Goal: Task Accomplishment & Management: Manage account settings

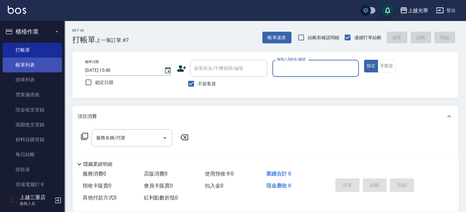
click at [17, 68] on link "帳單列表" at bounding box center [32, 64] width 59 height 15
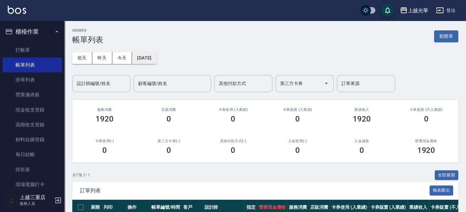
drag, startPoint x: 144, startPoint y: 65, endPoint x: 144, endPoint y: 62, distance: 3.6
click at [144, 62] on button "[DATE]" at bounding box center [144, 58] width 25 height 12
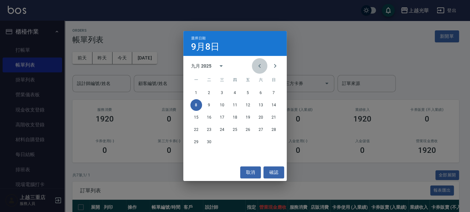
click at [260, 65] on icon "Previous month" at bounding box center [259, 66] width 8 height 8
click at [247, 140] on button "29" at bounding box center [248, 142] width 12 height 12
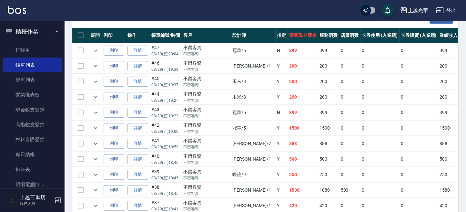
scroll to position [215, 0]
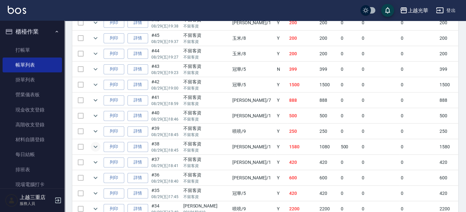
click at [99, 144] on icon "expand row" at bounding box center [96, 147] width 8 height 8
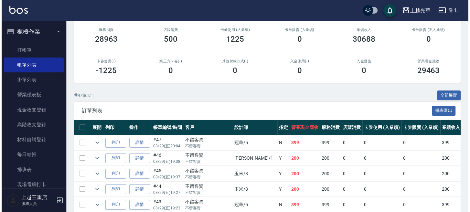
scroll to position [0, 0]
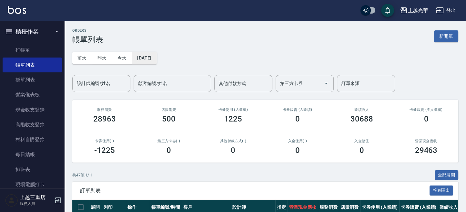
click at [157, 59] on button "2025/08/29" at bounding box center [144, 58] width 25 height 12
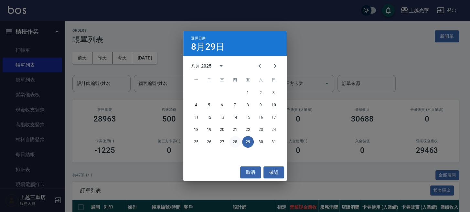
click at [237, 142] on button "28" at bounding box center [235, 142] width 12 height 12
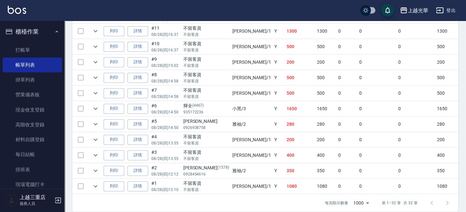
scroll to position [388, 0]
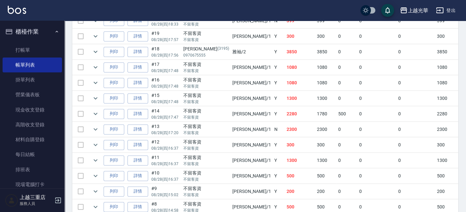
click at [90, 111] on td at bounding box center [95, 113] width 13 height 15
click at [92, 110] on icon "expand row" at bounding box center [96, 114] width 8 height 8
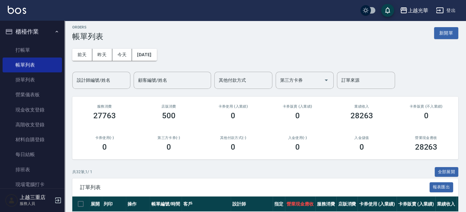
scroll to position [0, 0]
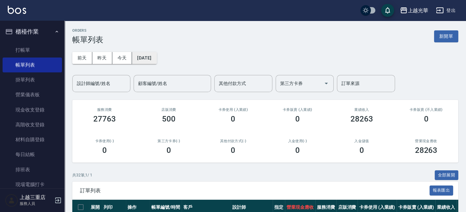
click at [144, 56] on button "2025/08/28" at bounding box center [144, 58] width 25 height 12
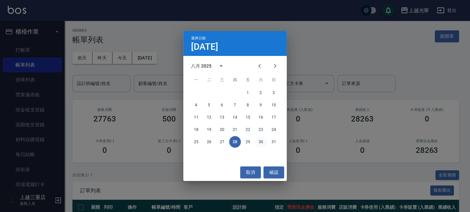
click at [260, 142] on button "30" at bounding box center [261, 142] width 12 height 12
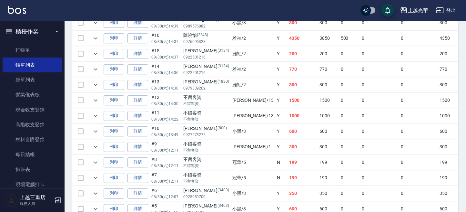
scroll to position [689, 0]
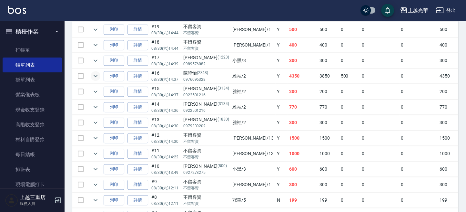
click at [98, 72] on icon "expand row" at bounding box center [96, 76] width 8 height 8
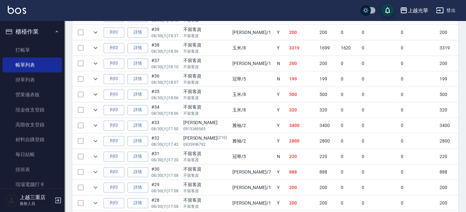
scroll to position [344, 0]
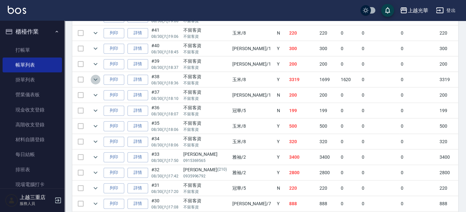
click at [97, 76] on icon "expand row" at bounding box center [96, 80] width 8 height 8
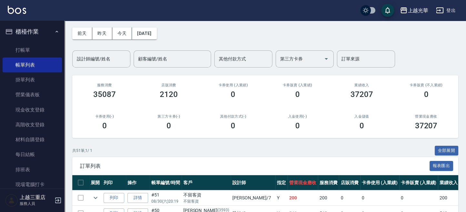
scroll to position [0, 0]
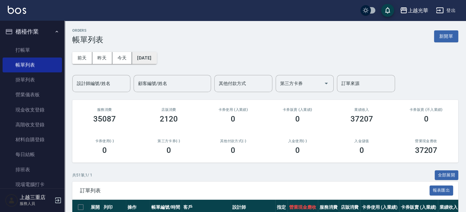
click at [151, 60] on button "2025/08/30" at bounding box center [144, 58] width 25 height 12
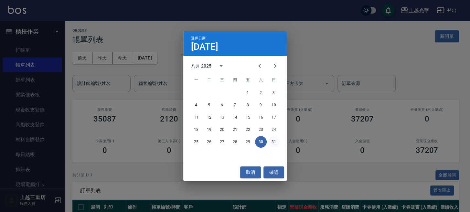
click at [272, 143] on button "31" at bounding box center [274, 142] width 12 height 12
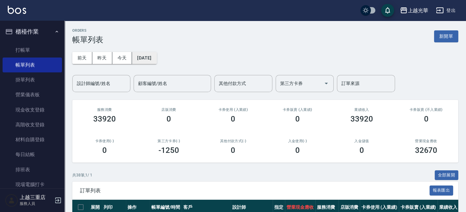
click at [157, 56] on button "2025/08/31" at bounding box center [144, 58] width 25 height 12
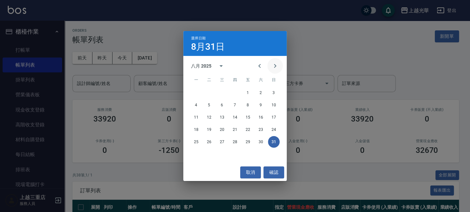
click at [275, 67] on icon "Next month" at bounding box center [275, 66] width 8 height 8
click at [198, 92] on button "1" at bounding box center [196, 93] width 12 height 12
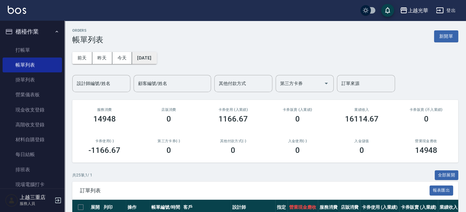
click at [157, 62] on button "2025/09/01" at bounding box center [144, 58] width 25 height 12
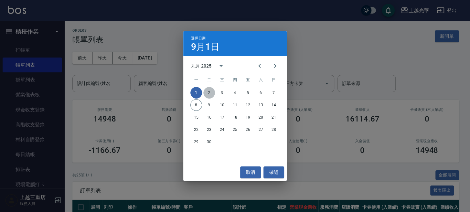
click at [210, 92] on button "2" at bounding box center [209, 93] width 12 height 12
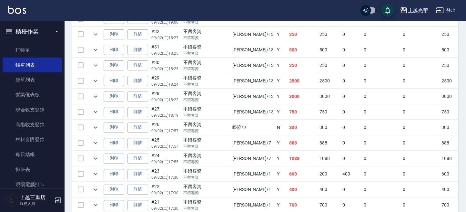
scroll to position [258, 0]
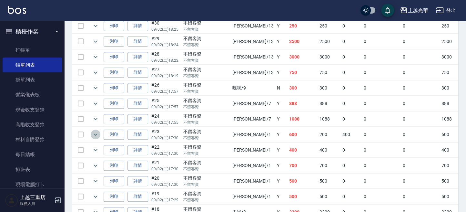
click at [95, 132] on icon "expand row" at bounding box center [96, 134] width 8 height 8
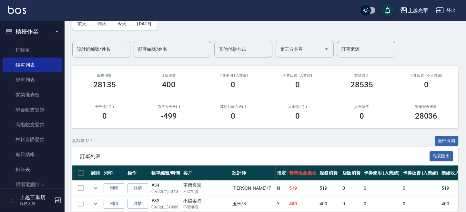
scroll to position [0, 0]
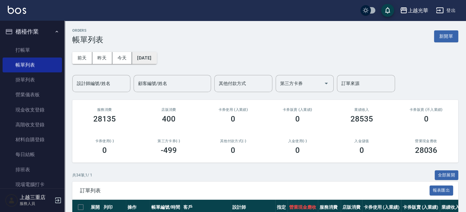
click at [152, 59] on button "2025/09/02" at bounding box center [144, 58] width 25 height 12
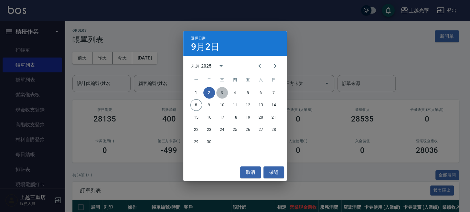
click at [223, 92] on button "3" at bounding box center [222, 93] width 12 height 12
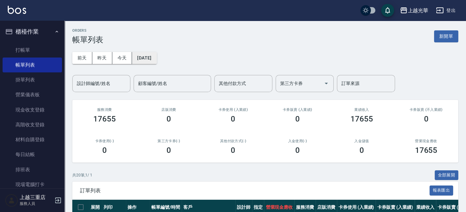
click at [157, 63] on button "2025/09/03" at bounding box center [144, 58] width 25 height 12
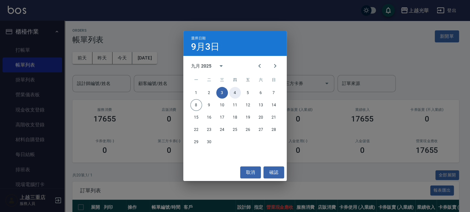
click at [236, 92] on button "4" at bounding box center [235, 93] width 12 height 12
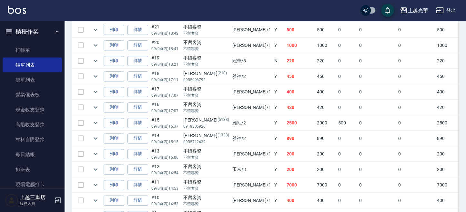
scroll to position [344, 0]
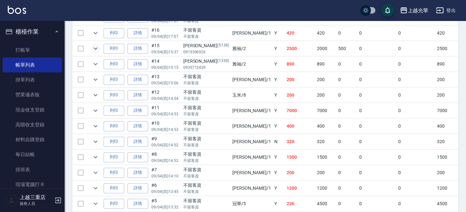
click at [97, 46] on icon "expand row" at bounding box center [96, 49] width 8 height 8
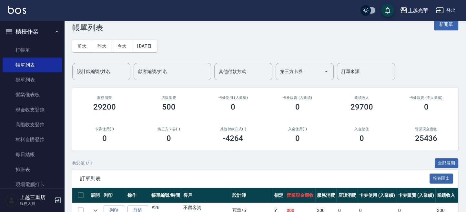
scroll to position [0, 0]
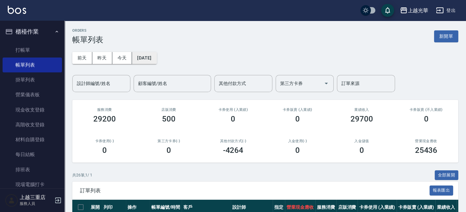
click at [155, 60] on button "2025/09/04" at bounding box center [144, 58] width 25 height 12
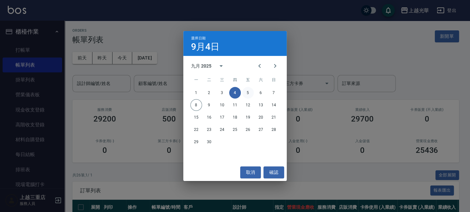
click at [248, 95] on button "5" at bounding box center [248, 93] width 12 height 12
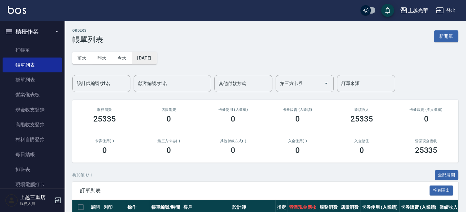
click at [157, 57] on button "2025/09/05" at bounding box center [144, 58] width 25 height 12
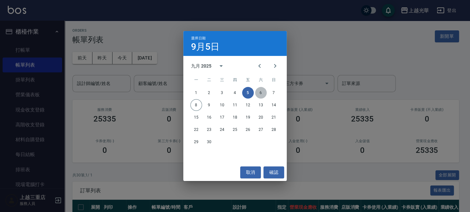
click at [258, 90] on button "6" at bounding box center [261, 93] width 12 height 12
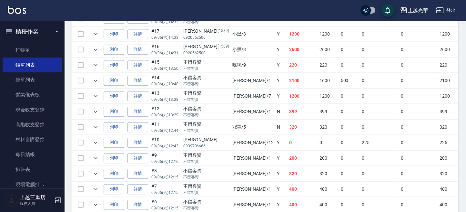
scroll to position [732, 0]
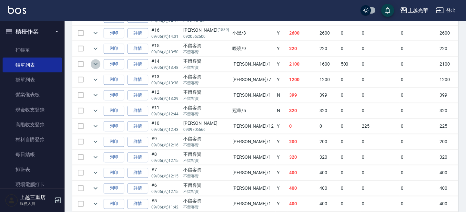
click at [94, 60] on icon "expand row" at bounding box center [96, 64] width 8 height 8
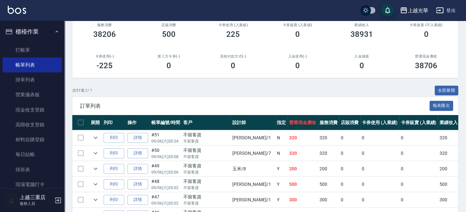
scroll to position [0, 0]
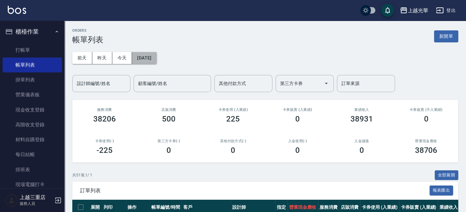
click at [157, 61] on button "2025/09/06" at bounding box center [144, 58] width 25 height 12
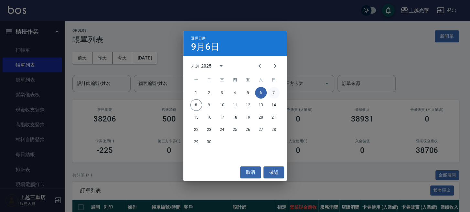
click at [276, 93] on button "7" at bounding box center [274, 93] width 12 height 12
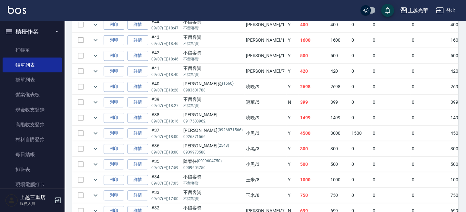
scroll to position [301, 0]
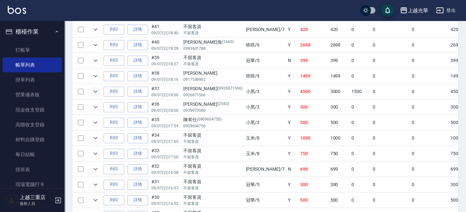
click at [93, 90] on icon "expand row" at bounding box center [96, 92] width 8 height 8
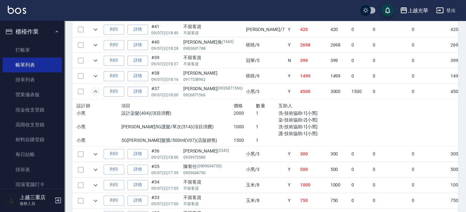
scroll to position [0, 0]
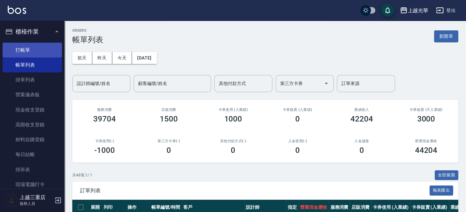
click at [43, 44] on link "打帳單" at bounding box center [32, 50] width 59 height 15
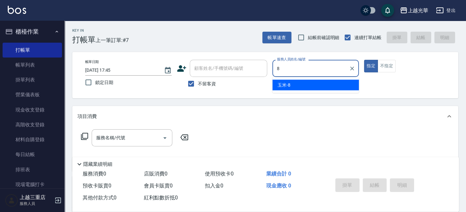
type input "玉米-8"
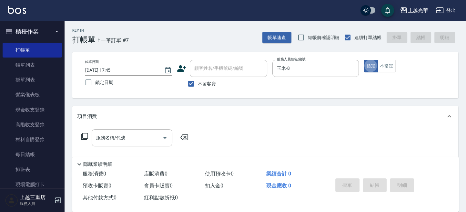
type button "true"
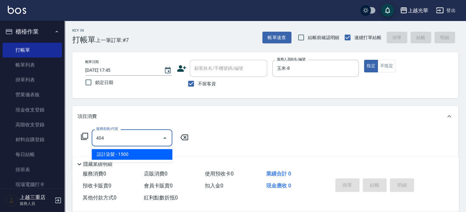
type input "設計染髮(404)"
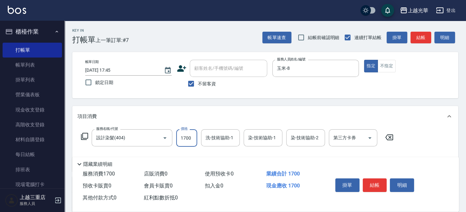
type input "1700"
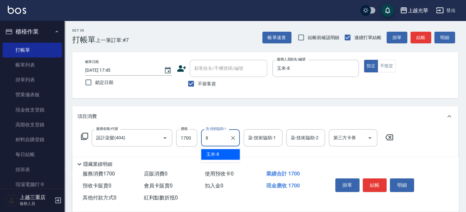
type input "玉米-8"
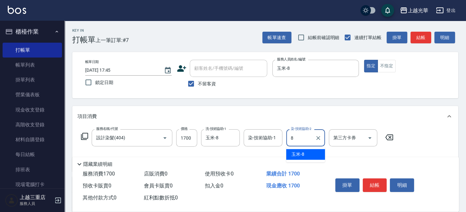
type input "玉米-8"
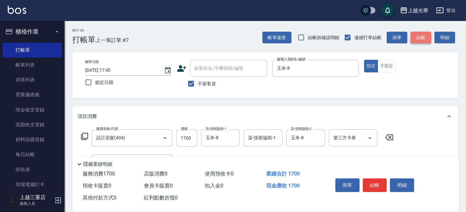
click at [421, 35] on button "結帳" at bounding box center [421, 38] width 21 height 12
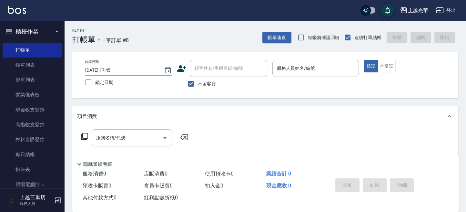
drag, startPoint x: 198, startPoint y: 87, endPoint x: 198, endPoint y: 83, distance: 4.2
click at [198, 87] on span "不留客資" at bounding box center [207, 83] width 18 height 7
click at [198, 87] on input "不留客資" at bounding box center [191, 84] width 14 height 14
checkbox input "false"
click at [208, 72] on input "顧客姓名/手機號碼/編號" at bounding box center [224, 68] width 62 height 11
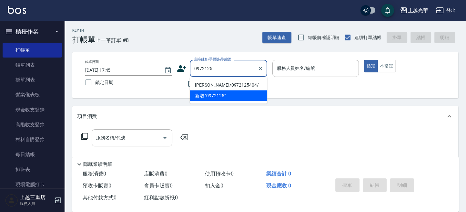
click at [213, 86] on li "王寵美/0972125404/" at bounding box center [229, 84] width 78 height 11
type input "王寵美/0972125404/"
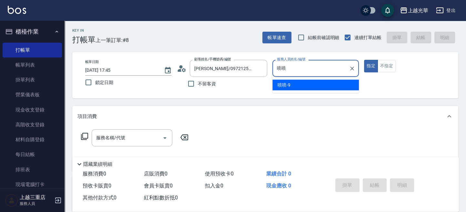
type input "喨"
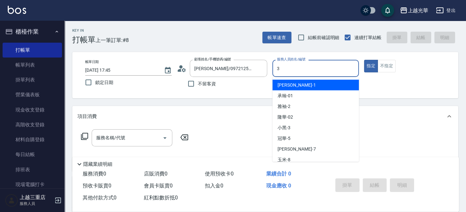
type input "小黑-3"
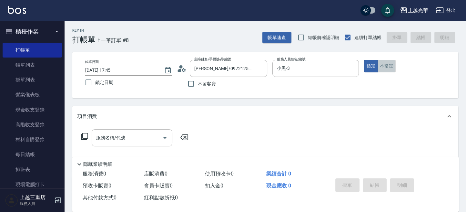
click at [381, 62] on button "不指定" at bounding box center [387, 66] width 18 height 13
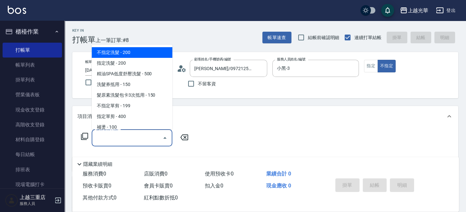
click at [106, 136] on input "服務名稱/代號" at bounding box center [127, 137] width 65 height 11
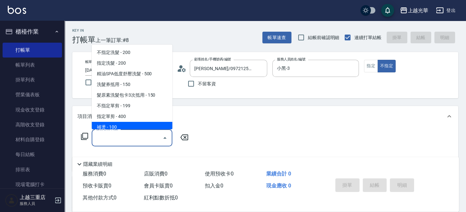
click at [87, 136] on icon at bounding box center [85, 136] width 8 height 8
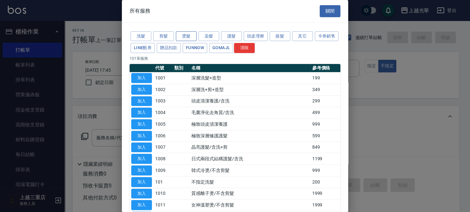
click at [186, 34] on button "燙髮" at bounding box center [186, 36] width 21 height 10
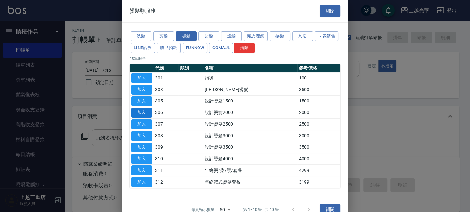
click at [148, 109] on button "加入" at bounding box center [141, 113] width 21 height 10
type input "設計燙髮2000(306)"
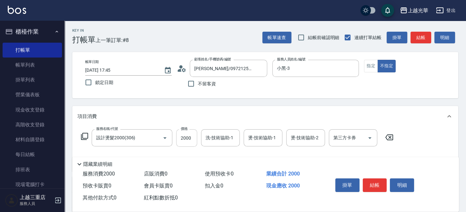
drag, startPoint x: 199, startPoint y: 139, endPoint x: 193, endPoint y: 139, distance: 5.8
click at [199, 139] on div "服務名稱/代號 設計燙髮2000(306) 服務名稱/代號 價格 2000 價格 洗-技術協助-1 洗-技術協助-1 燙-技術協助-1 燙-技術協助-1 燙-…" at bounding box center [238, 137] width 320 height 17
click at [192, 138] on input "2000" at bounding box center [186, 137] width 21 height 17
type input "1900"
type input "小黑-3"
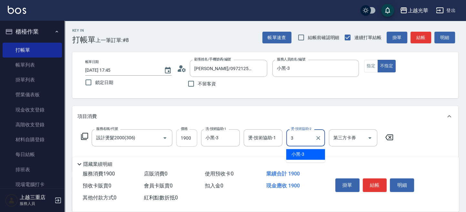
type input "小黑-3"
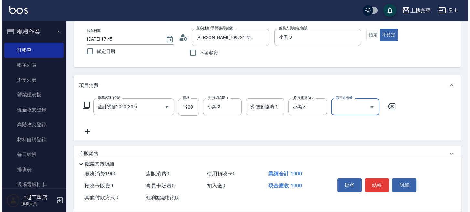
scroll to position [43, 0]
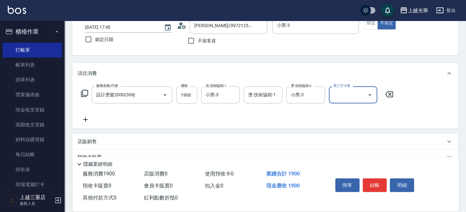
click at [87, 93] on icon at bounding box center [85, 93] width 8 height 8
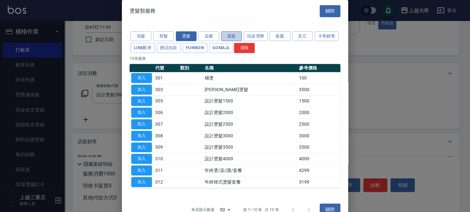
click at [229, 36] on button "護髮" at bounding box center [231, 36] width 21 height 10
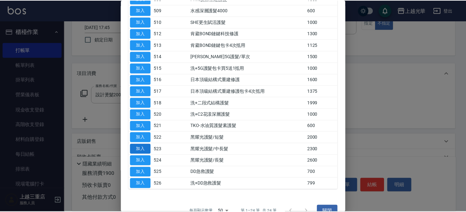
scroll to position [171, 0]
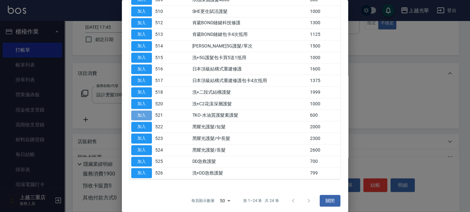
click at [148, 110] on button "加入" at bounding box center [141, 115] width 21 height 10
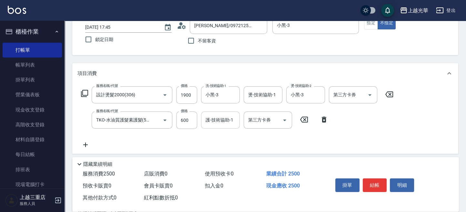
click at [220, 120] on input "護-技術協助-1" at bounding box center [220, 119] width 33 height 11
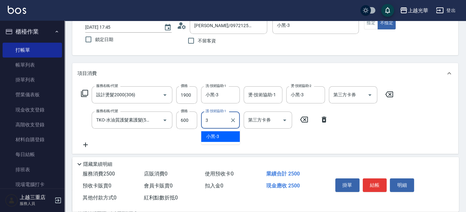
type input "小黑-3"
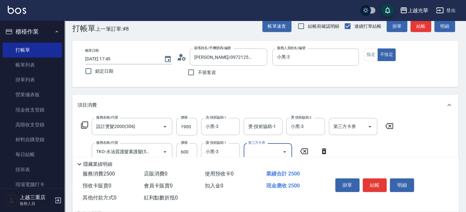
scroll to position [0, 0]
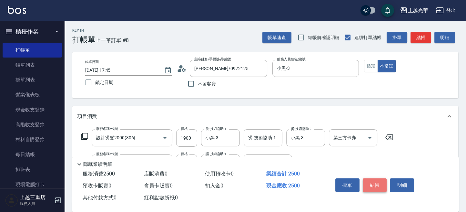
click at [369, 185] on button "結帳" at bounding box center [375, 185] width 24 height 14
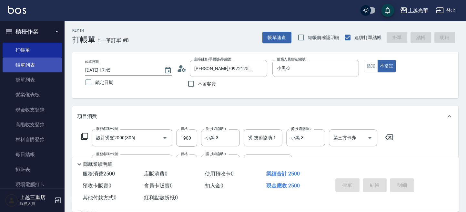
type input "2025/09/08 17:56"
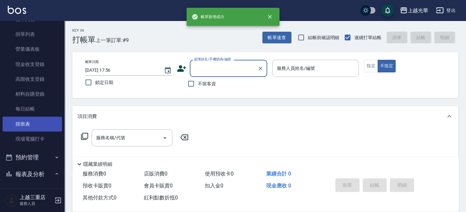
scroll to position [86, 0]
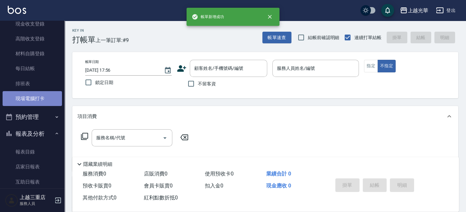
click at [39, 99] on link "現場電腦打卡" at bounding box center [32, 98] width 59 height 15
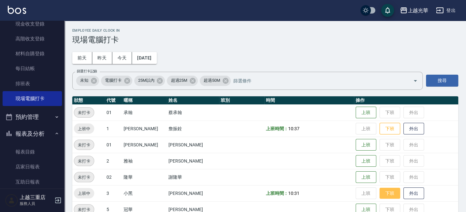
click at [385, 191] on button "下班" at bounding box center [390, 193] width 21 height 11
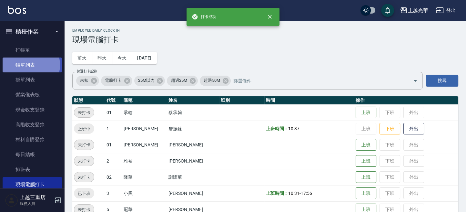
click at [29, 65] on link "帳單列表" at bounding box center [32, 64] width 59 height 15
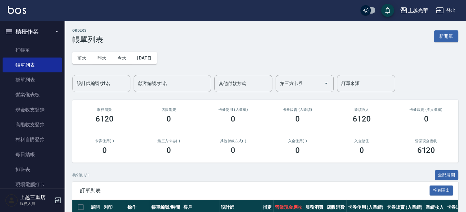
click at [111, 83] on input "設計師編號/姓名" at bounding box center [101, 83] width 52 height 11
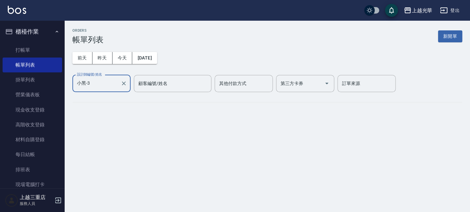
type input "小黑-3"
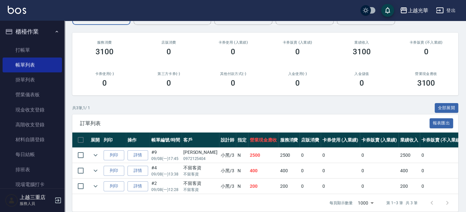
scroll to position [80, 0]
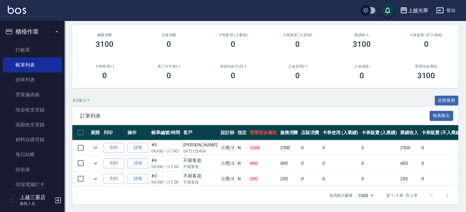
click at [97, 144] on icon "expand row" at bounding box center [96, 148] width 8 height 8
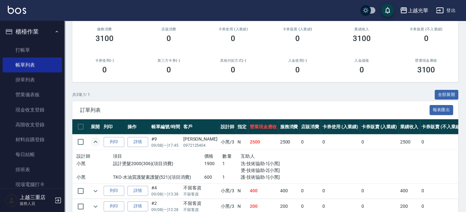
scroll to position [114, 0]
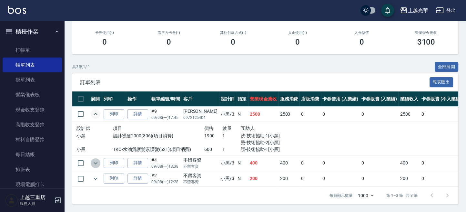
click at [96, 160] on icon "expand row" at bounding box center [96, 163] width 8 height 8
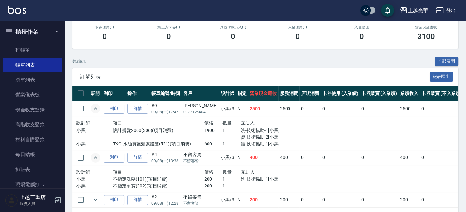
scroll to position [140, 0]
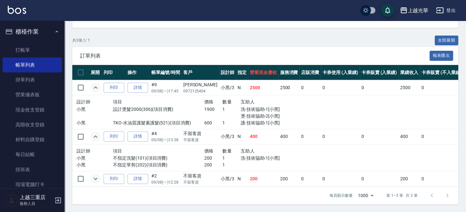
click at [93, 175] on icon "expand row" at bounding box center [96, 179] width 8 height 8
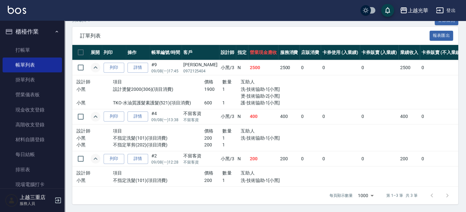
scroll to position [160, 0]
click at [95, 64] on icon "expand row" at bounding box center [96, 68] width 8 height 8
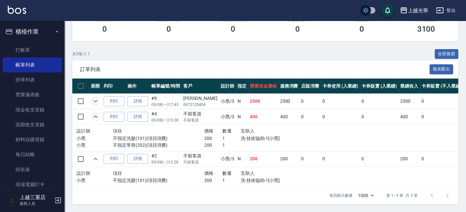
scroll to position [127, 0]
click at [450, 49] on button "全部展開" at bounding box center [447, 54] width 24 height 10
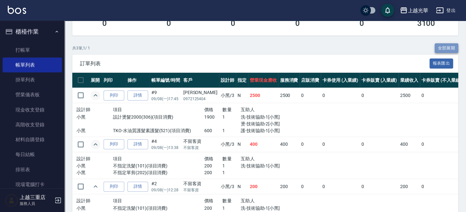
click at [450, 47] on button "全部展開" at bounding box center [447, 48] width 24 height 10
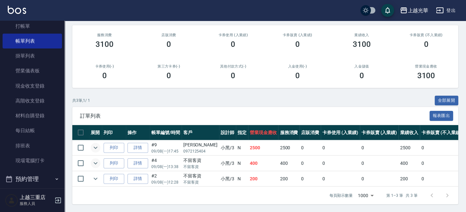
scroll to position [86, 0]
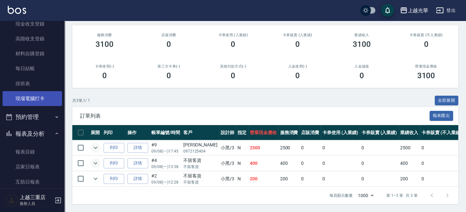
click at [31, 94] on link "現場電腦打卡" at bounding box center [32, 98] width 59 height 15
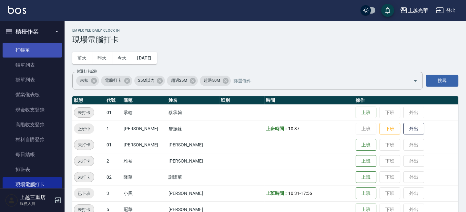
click at [28, 52] on link "打帳單" at bounding box center [32, 50] width 59 height 15
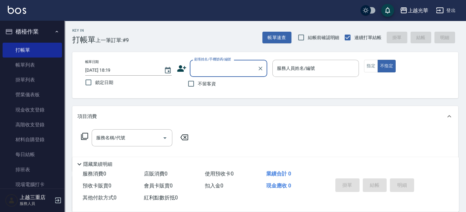
click at [200, 84] on span "不留客資" at bounding box center [207, 83] width 18 height 7
click at [198, 84] on input "不留客資" at bounding box center [191, 84] width 14 height 14
checkbox input "true"
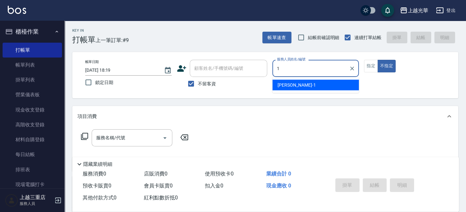
type input "小[PERSON_NAME]-1"
type button "false"
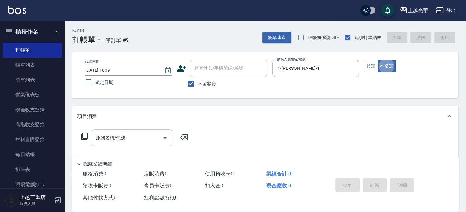
click at [113, 137] on input "服務名稱/代號" at bounding box center [127, 137] width 65 height 11
click at [368, 69] on button "指定" at bounding box center [371, 66] width 14 height 13
click at [115, 140] on input "服務名稱/代號" at bounding box center [127, 137] width 65 height 11
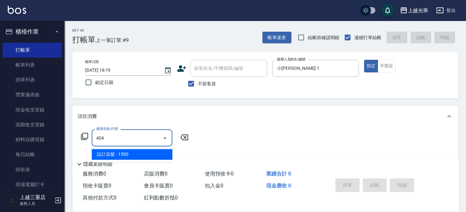
type input "設計染髮(404)"
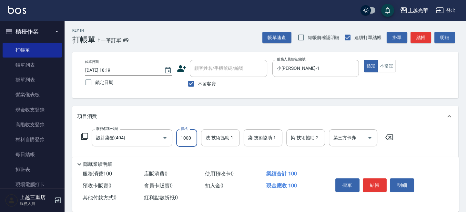
type input "1000"
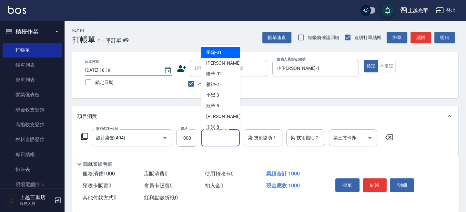
drag, startPoint x: 213, startPoint y: 135, endPoint x: 227, endPoint y: 136, distance: 14.6
click at [214, 135] on input "洗-技術協助-1" at bounding box center [220, 137] width 33 height 11
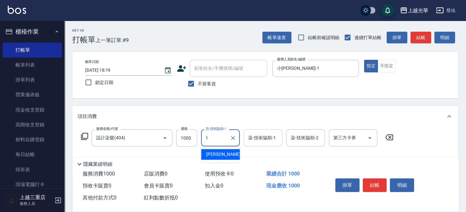
type input "小[PERSON_NAME]-1"
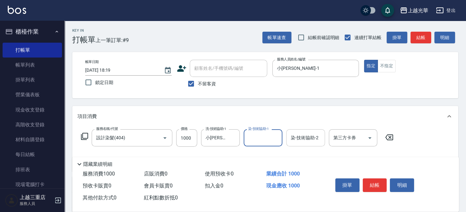
click at [303, 138] on input "染-技術協助-2" at bounding box center [305, 137] width 33 height 11
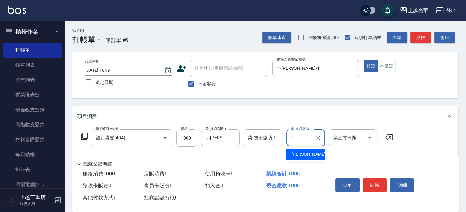
type input "小[PERSON_NAME]-1"
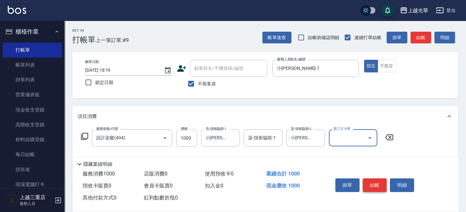
click at [372, 183] on button "結帳" at bounding box center [375, 185] width 24 height 14
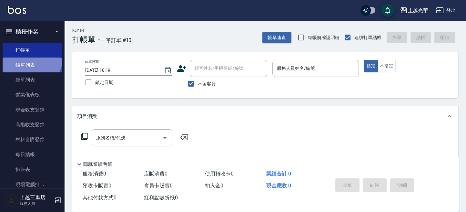
click at [31, 58] on link "帳單列表" at bounding box center [32, 64] width 59 height 15
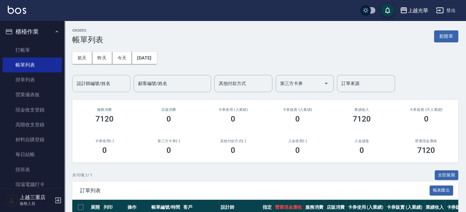
click at [110, 90] on div "設計師編號/姓名" at bounding box center [101, 83] width 58 height 17
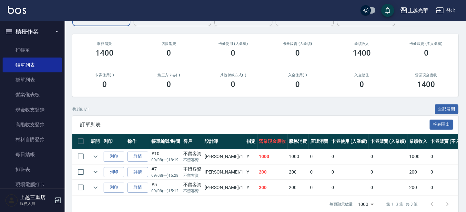
scroll to position [80, 0]
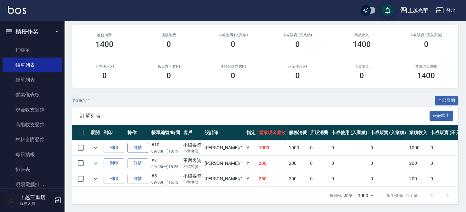
type input "小[PERSON_NAME]-1"
click at [141, 144] on link "詳情" at bounding box center [138, 148] width 21 height 10
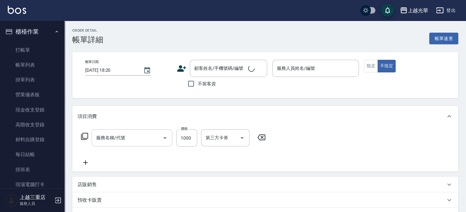
type input "2025/09/08 18:19"
checkbox input "true"
type input "小[PERSON_NAME]-1"
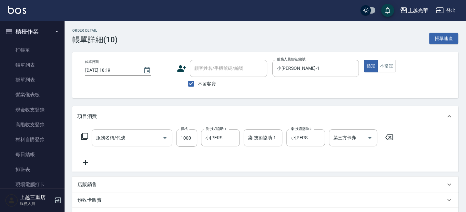
type input "設計染髮(404)"
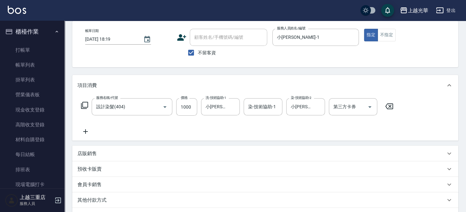
scroll to position [43, 0]
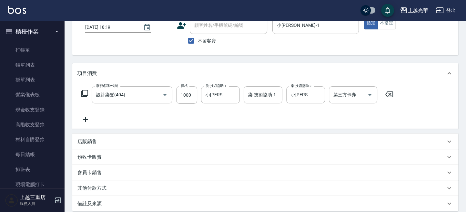
click at [88, 119] on icon at bounding box center [85, 119] width 5 height 5
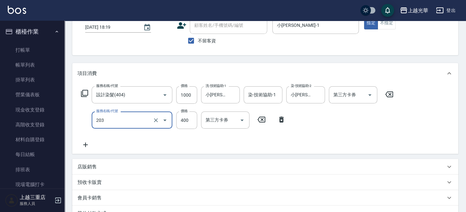
type input "指定單剪(203)"
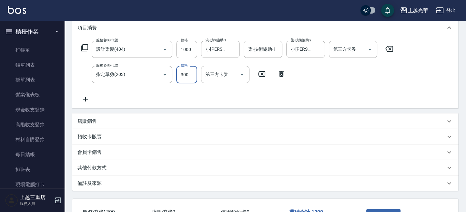
scroll to position [136, 0]
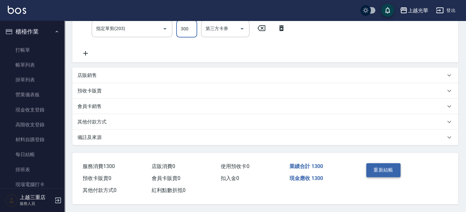
type input "300"
click at [376, 165] on button "重新結帳" at bounding box center [384, 170] width 34 height 14
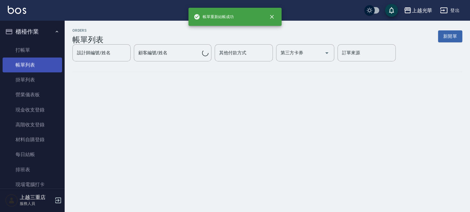
click at [30, 67] on link "帳單列表" at bounding box center [32, 64] width 59 height 15
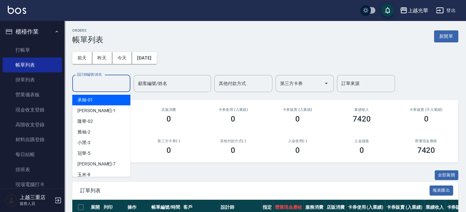
click at [94, 86] on input "設計師編號/姓名" at bounding box center [101, 83] width 52 height 11
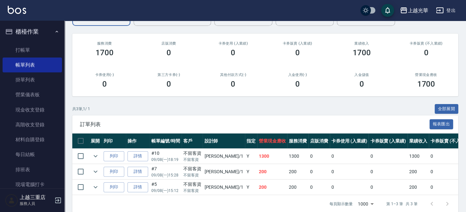
scroll to position [80, 0]
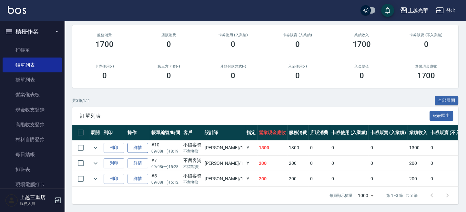
type input "小[PERSON_NAME]-1"
click at [140, 143] on link "詳情" at bounding box center [138, 148] width 21 height 10
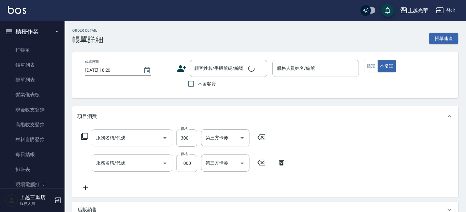
type input "2025/09/08 18:19"
checkbox input "true"
type input "小[PERSON_NAME]-1"
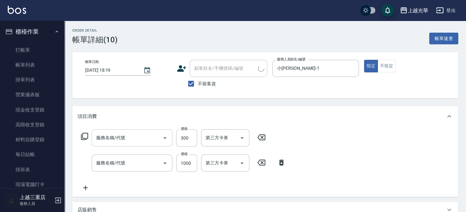
type input "指定單剪(203)"
type input "設計染髮(404)"
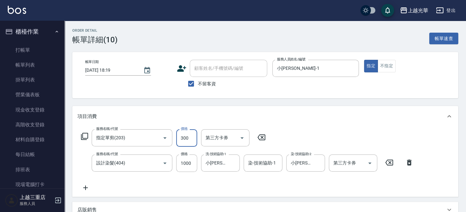
click at [187, 140] on input "300" at bounding box center [186, 137] width 21 height 17
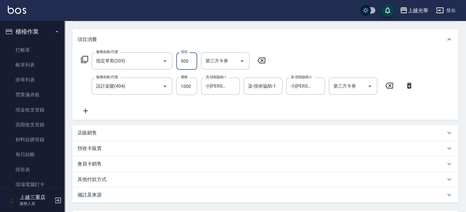
scroll to position [136, 0]
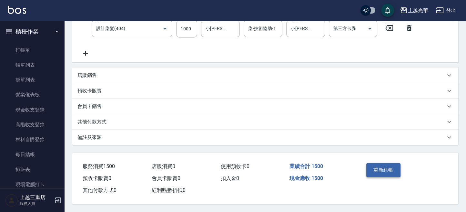
type input "500"
click at [378, 168] on button "重新結帳" at bounding box center [384, 170] width 34 height 14
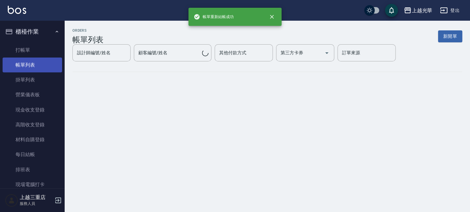
click at [29, 65] on link "帳單列表" at bounding box center [32, 64] width 59 height 15
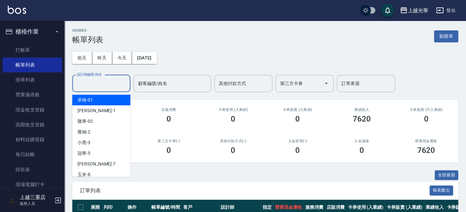
click at [98, 82] on input "設計師編號/姓名" at bounding box center [101, 83] width 52 height 11
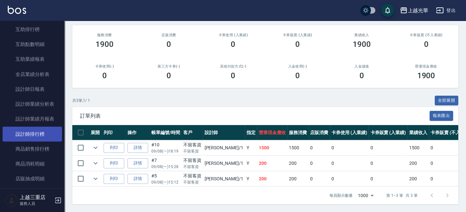
scroll to position [258, 0]
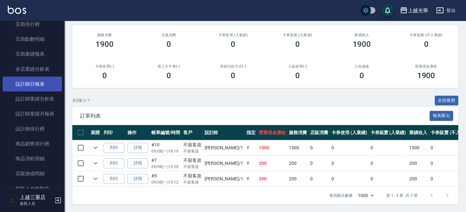
type input "小[PERSON_NAME]-1"
click at [44, 85] on link "設計師日報表" at bounding box center [32, 84] width 59 height 15
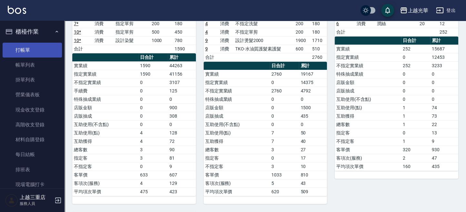
click at [28, 51] on link "打帳單" at bounding box center [32, 50] width 59 height 15
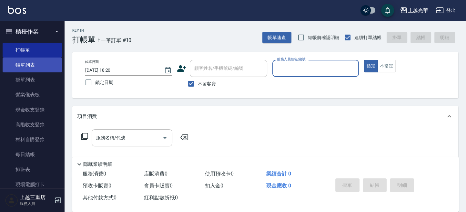
click at [30, 67] on link "帳單列表" at bounding box center [32, 64] width 59 height 15
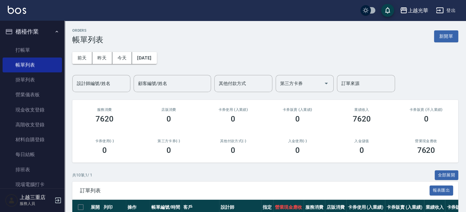
click at [445, 5] on button "登出" at bounding box center [446, 11] width 25 height 12
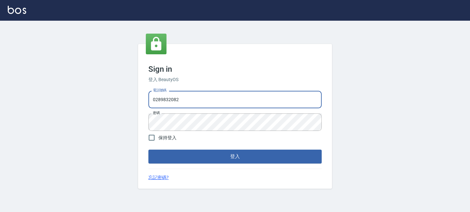
click at [235, 94] on input "0289832082" at bounding box center [234, 99] width 173 height 17
drag, startPoint x: 243, startPoint y: 96, endPoint x: 64, endPoint y: 72, distance: 180.4
click at [64, 72] on div "Sign in 登入 BeautyOS 電話號碼 0289832082 電話號碼 密碼 密碼 保持登入 登入 忘記密碼?" at bounding box center [235, 116] width 470 height 191
type input "9"
type input "0955332100"
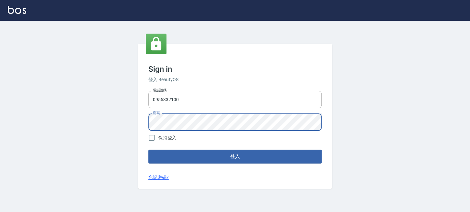
click at [148, 150] on button "登入" at bounding box center [234, 157] width 173 height 14
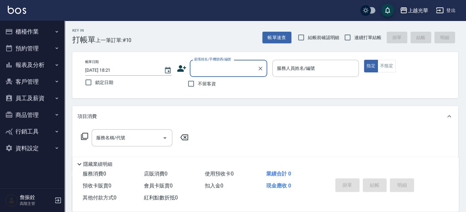
click at [420, 11] on div "上越光華" at bounding box center [418, 10] width 21 height 8
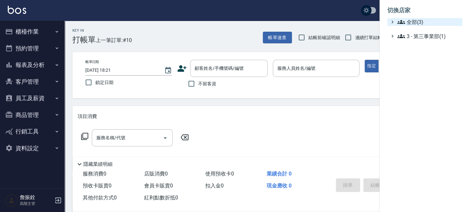
click at [416, 19] on span "全部(3)" at bounding box center [428, 22] width 62 height 8
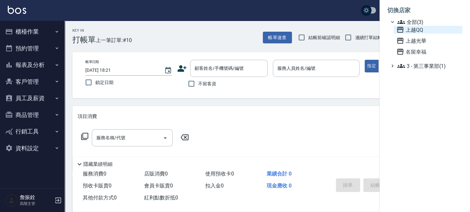
click at [415, 27] on span "上越QQ" at bounding box center [427, 30] width 63 height 8
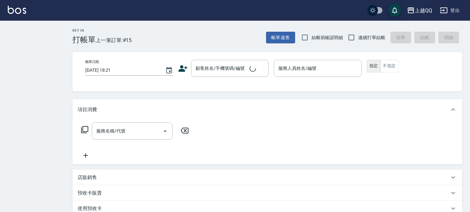
click at [26, 61] on div "Key In 打帳單 上一筆訂單:#15 帳單速查 結帳前確認明細 連續打單結帳 掛單 結帳 明細 帳單日期 [DATE] 18:21 顧客姓名/手機號碼/編…" at bounding box center [235, 158] width 470 height 317
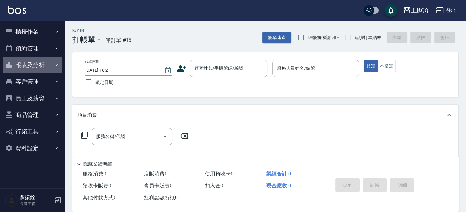
drag, startPoint x: 0, startPoint y: 0, endPoint x: 23, endPoint y: 66, distance: 69.5
click at [25, 62] on button "報表及分析" at bounding box center [32, 65] width 59 height 17
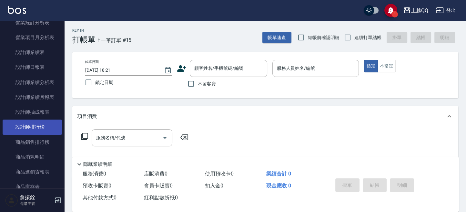
scroll to position [215, 0]
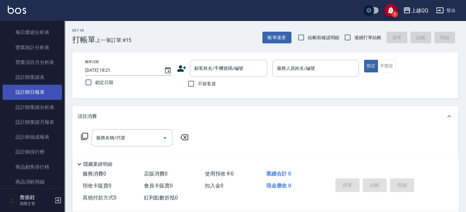
click at [38, 92] on link "設計師日報表" at bounding box center [32, 92] width 59 height 15
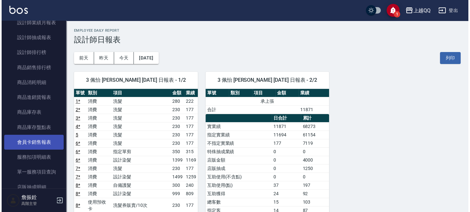
scroll to position [301, 0]
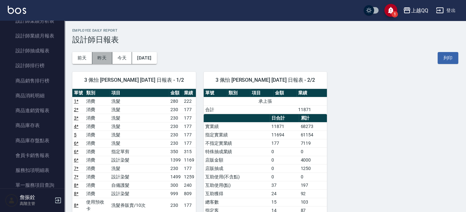
click at [100, 60] on button "昨天" at bounding box center [102, 58] width 20 height 12
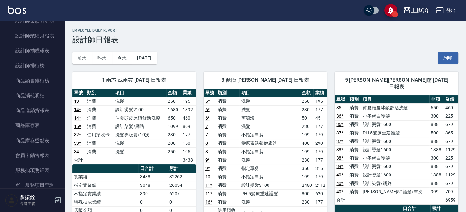
click at [413, 11] on div "上越QQ" at bounding box center [419, 10] width 17 height 8
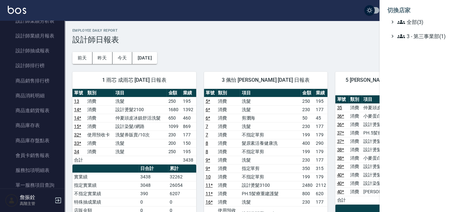
click at [410, 18] on li "切換店家" at bounding box center [424, 11] width 75 height 16
click at [408, 23] on span "全部(3)" at bounding box center [428, 22] width 62 height 8
drag, startPoint x: 414, startPoint y: 57, endPoint x: 412, endPoint y: 54, distance: 3.7
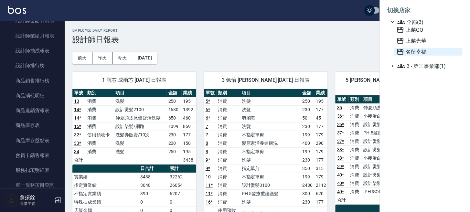
click at [414, 57] on ul "全部(3) 上越QQ 上越光華 名留幸福 3 - 第三事業部(1)" at bounding box center [424, 44] width 75 height 52
click at [412, 53] on span "名留幸福" at bounding box center [427, 52] width 63 height 8
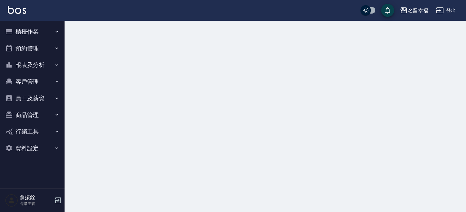
click at [29, 62] on button "報表及分析" at bounding box center [32, 65] width 59 height 17
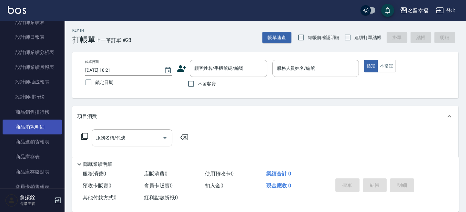
scroll to position [258, 0]
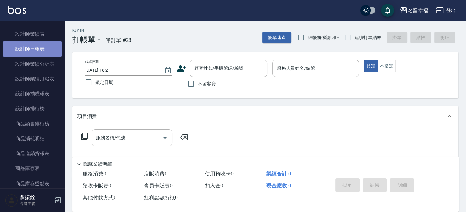
click at [44, 53] on link "設計師日報表" at bounding box center [32, 48] width 59 height 15
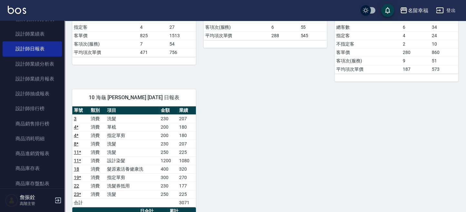
scroll to position [301, 0]
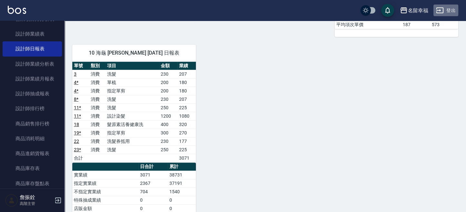
click at [446, 15] on button "登出" at bounding box center [446, 11] width 25 height 12
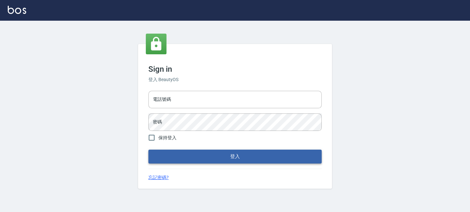
type input "0289832082"
click at [200, 156] on button "登入" at bounding box center [234, 157] width 173 height 14
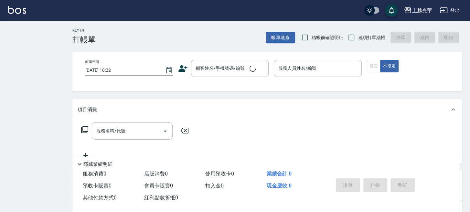
click at [28, 66] on div "上越光華 登出 Key In 打帳單 帳單速查 結帳前確認明細 連續打單結帳 掛單 結帳 明細 帳單日期 [DATE] 18:22 顧客姓名/手機號碼/編號 …" at bounding box center [235, 154] width 470 height 308
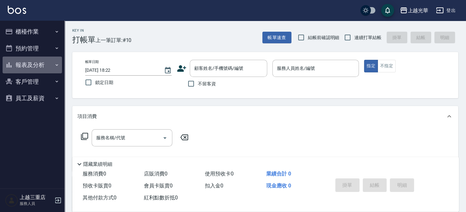
click at [28, 66] on button "報表及分析" at bounding box center [32, 65] width 59 height 17
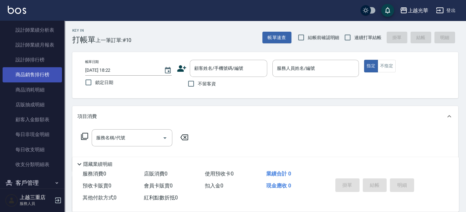
scroll to position [114, 0]
click at [43, 76] on link "設計師日報表" at bounding box center [32, 74] width 59 height 15
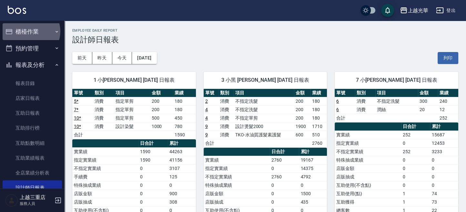
click at [30, 31] on button "櫃檯作業" at bounding box center [32, 31] width 59 height 17
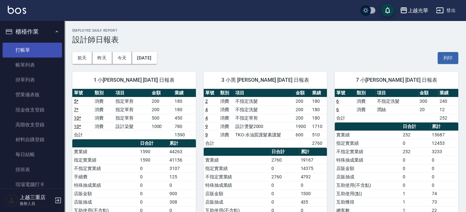
click at [31, 45] on link "打帳單" at bounding box center [32, 50] width 59 height 15
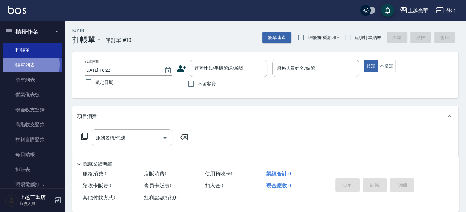
click at [14, 65] on link "帳單列表" at bounding box center [32, 64] width 59 height 15
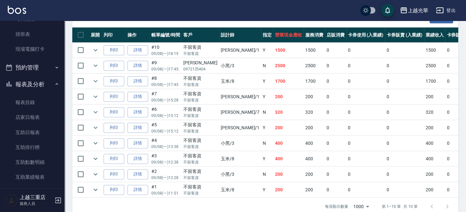
scroll to position [215, 0]
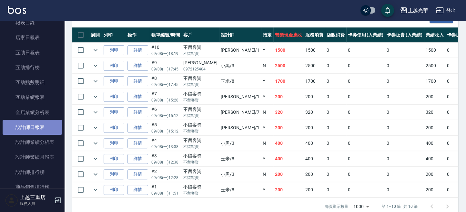
click at [34, 129] on link "設計師日報表" at bounding box center [32, 127] width 59 height 15
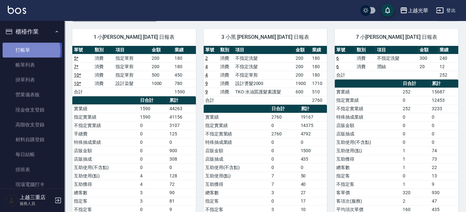
click at [29, 50] on link "打帳單" at bounding box center [32, 50] width 59 height 15
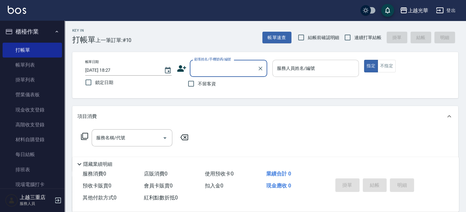
click at [316, 62] on div "服務人員姓名/編號" at bounding box center [316, 68] width 87 height 17
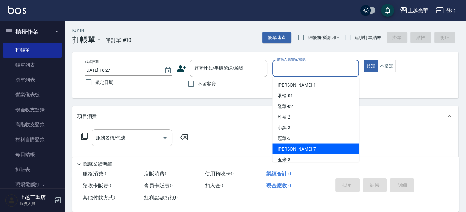
click at [308, 149] on div "小紫 -7" at bounding box center [316, 148] width 87 height 11
type input "小紫-7"
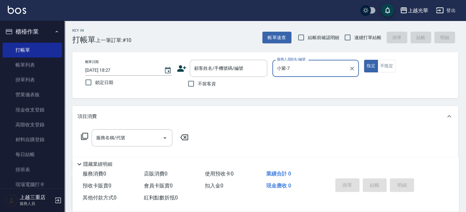
drag, startPoint x: 388, startPoint y: 68, endPoint x: 384, endPoint y: 76, distance: 8.1
click at [387, 71] on button "不指定" at bounding box center [387, 66] width 18 height 13
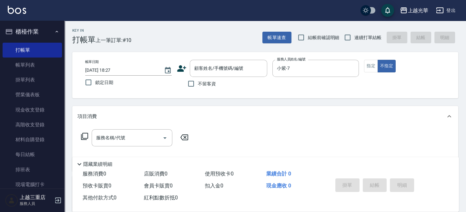
click at [202, 83] on span "不留客資" at bounding box center [207, 83] width 18 height 7
click at [198, 83] on input "不留客資" at bounding box center [191, 84] width 14 height 14
checkbox input "true"
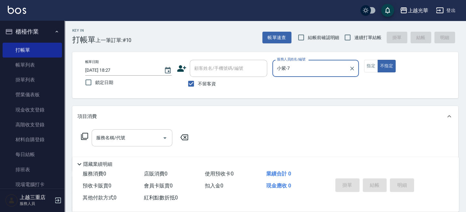
click at [135, 136] on input "服務名稱/代號" at bounding box center [127, 137] width 65 height 11
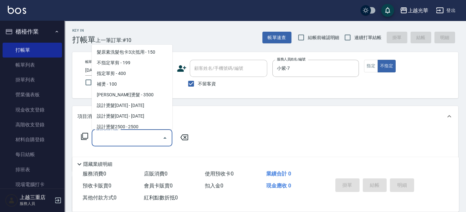
scroll to position [86, 0]
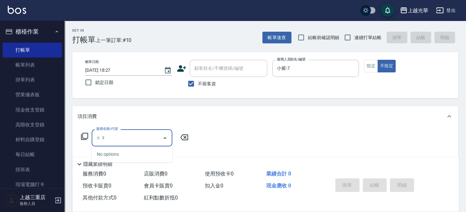
type input "投"
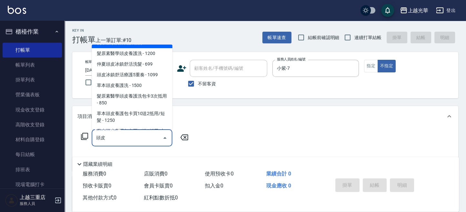
scroll to position [0, 0]
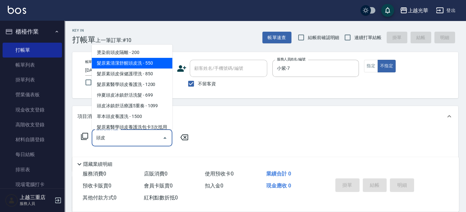
click at [143, 58] on span "髮原素清潔舒醒頭皮洗 - 550" at bounding box center [132, 63] width 81 height 11
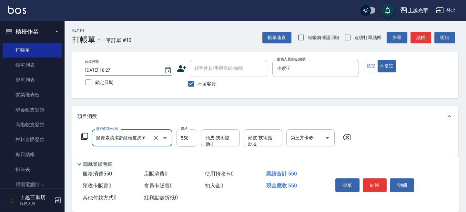
type input "髮原素清潔舒醒頭皮洗(602)"
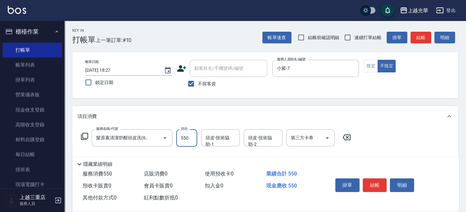
click at [186, 138] on input "550" at bounding box center [186, 137] width 21 height 17
type input "400"
type input "小紫-7"
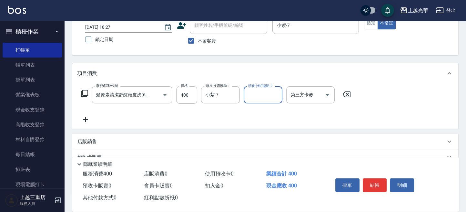
click at [85, 119] on icon at bounding box center [85, 119] width 5 height 5
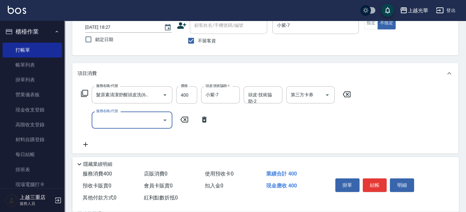
scroll to position [0, 0]
type input "瀏海"
click at [158, 123] on input "瀏海" at bounding box center [127, 119] width 65 height 11
click at [122, 119] on input "服務名稱/代號" at bounding box center [127, 119] width 65 height 11
type input "不指定單剪(202)"
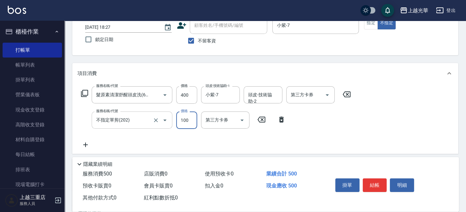
type input "100"
click at [333, 119] on div "服務名稱/代號 髮原素清潔舒醒頭皮洗(602) 服務名稱/代號 價格 400 價格 頭皮-技術協助-1 小紫-7 頭皮-技術協助-1 頭皮-技術協助-2 頭皮…" at bounding box center [216, 117] width 277 height 62
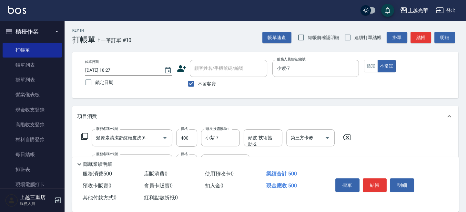
scroll to position [43, 0]
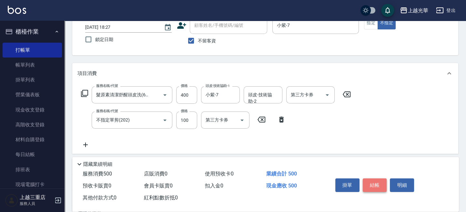
click at [380, 185] on button "結帳" at bounding box center [375, 185] width 24 height 14
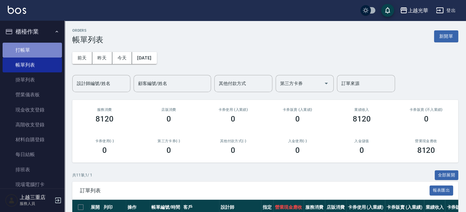
click at [47, 47] on link "打帳單" at bounding box center [32, 50] width 59 height 15
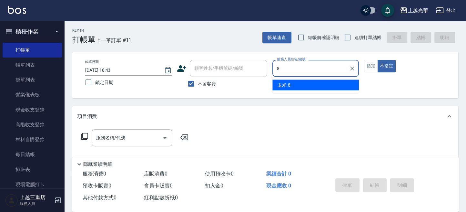
type input "玉米-8"
type button "false"
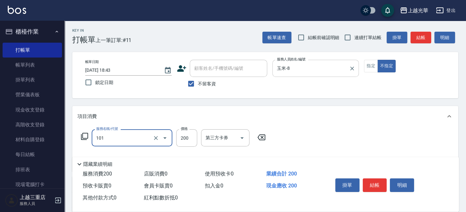
type input "不指定洗髮(101)"
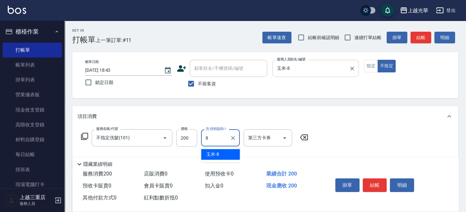
type input "玉米-8"
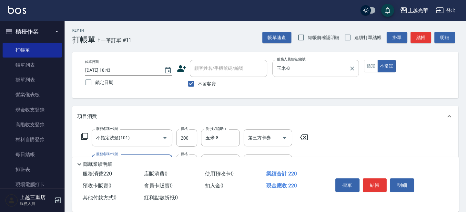
type input "潤絲(801)"
type input "玉米-8"
click at [424, 38] on button "結帳" at bounding box center [421, 38] width 21 height 12
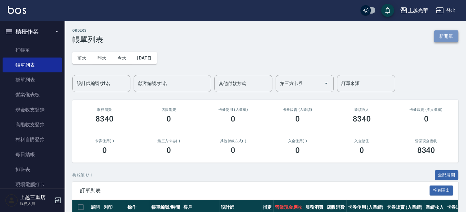
click at [443, 41] on button "新開單" at bounding box center [446, 36] width 24 height 12
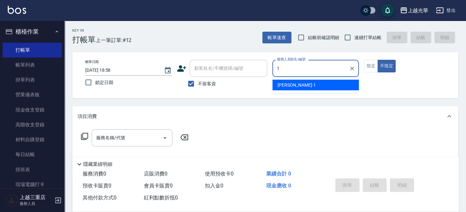
type input "小[PERSON_NAME]-1"
type button "false"
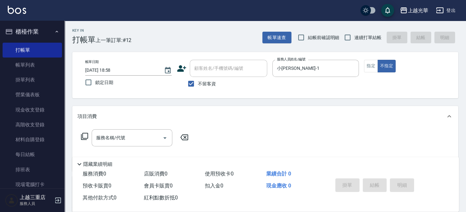
click at [363, 35] on span "連續打單結帳" at bounding box center [368, 37] width 27 height 7
click at [355, 35] on input "連續打單結帳" at bounding box center [348, 38] width 14 height 14
checkbox input "true"
click at [145, 136] on input "服務名稱/代號" at bounding box center [127, 137] width 65 height 11
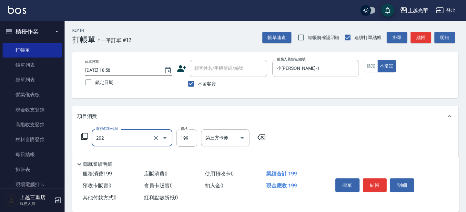
type input "不指定單剪(202)"
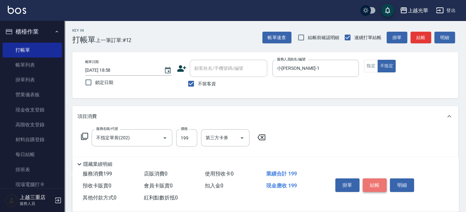
click at [364, 180] on button "結帳" at bounding box center [375, 185] width 24 height 14
